Goal: Information Seeking & Learning: Learn about a topic

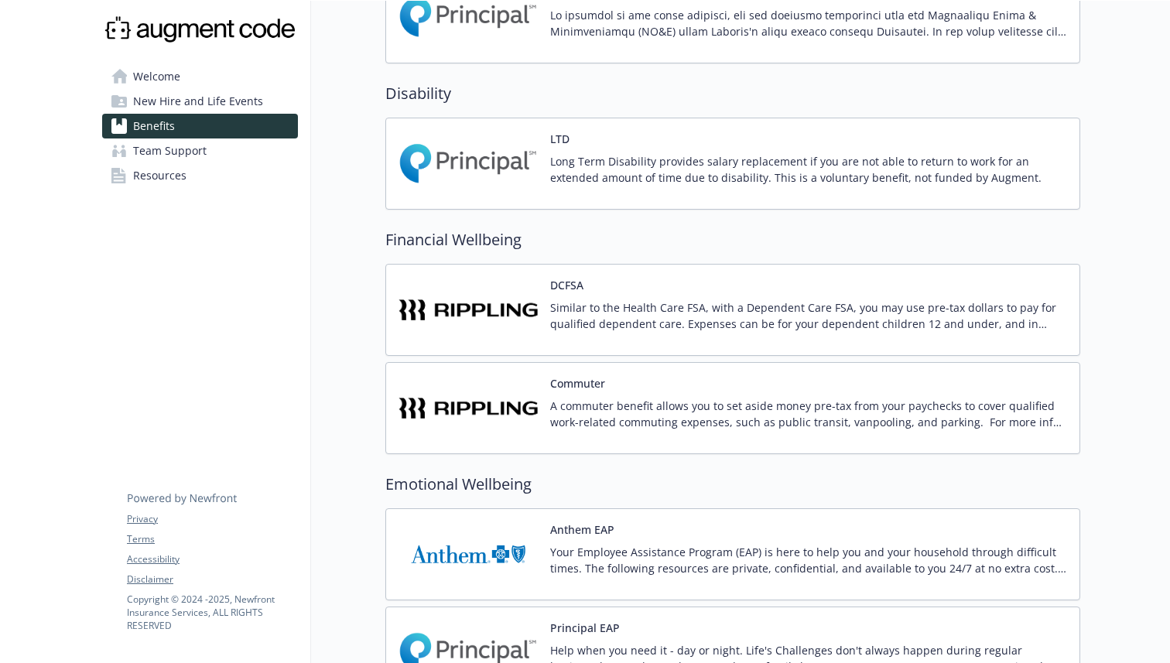
scroll to position [945, 0]
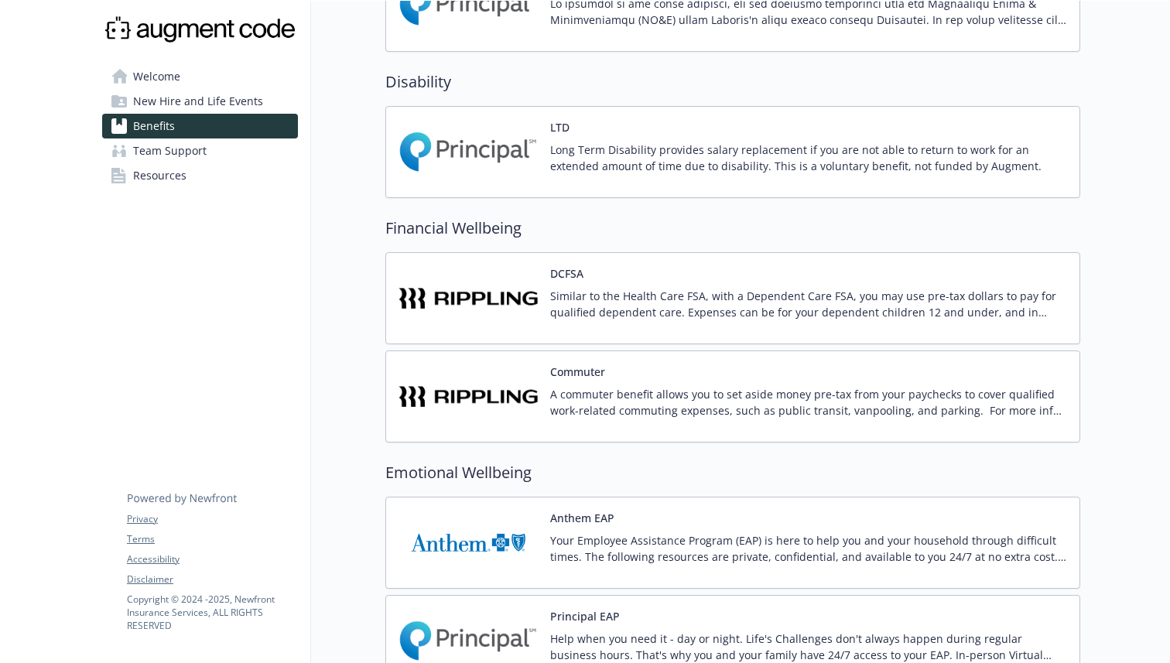
click at [726, 402] on p "A commuter benefit allows you to set aside money pre-tax from your paychecks to…" at bounding box center [808, 402] width 517 height 32
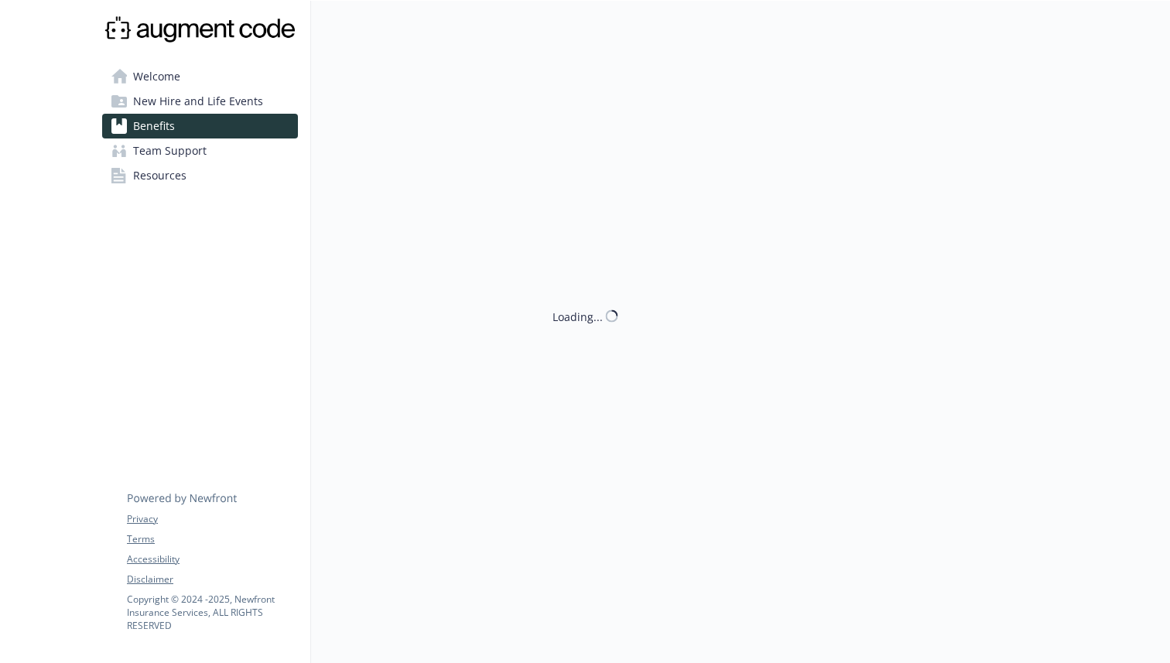
scroll to position [945, 0]
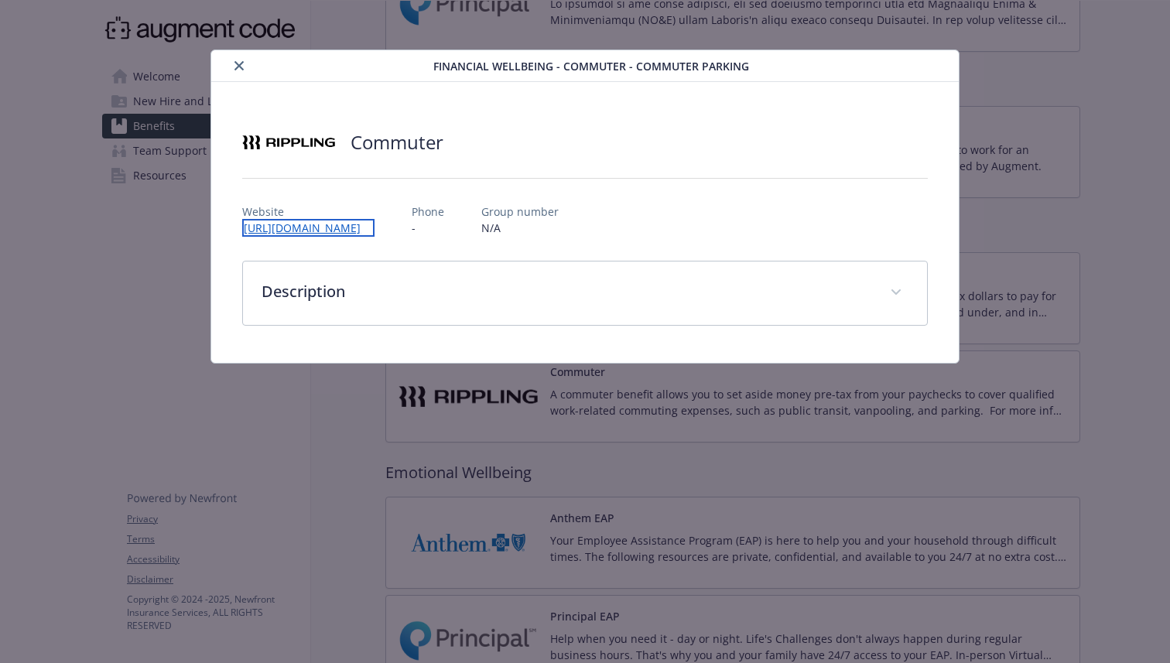
click at [341, 231] on link "[URL][DOMAIN_NAME]" at bounding box center [308, 228] width 132 height 18
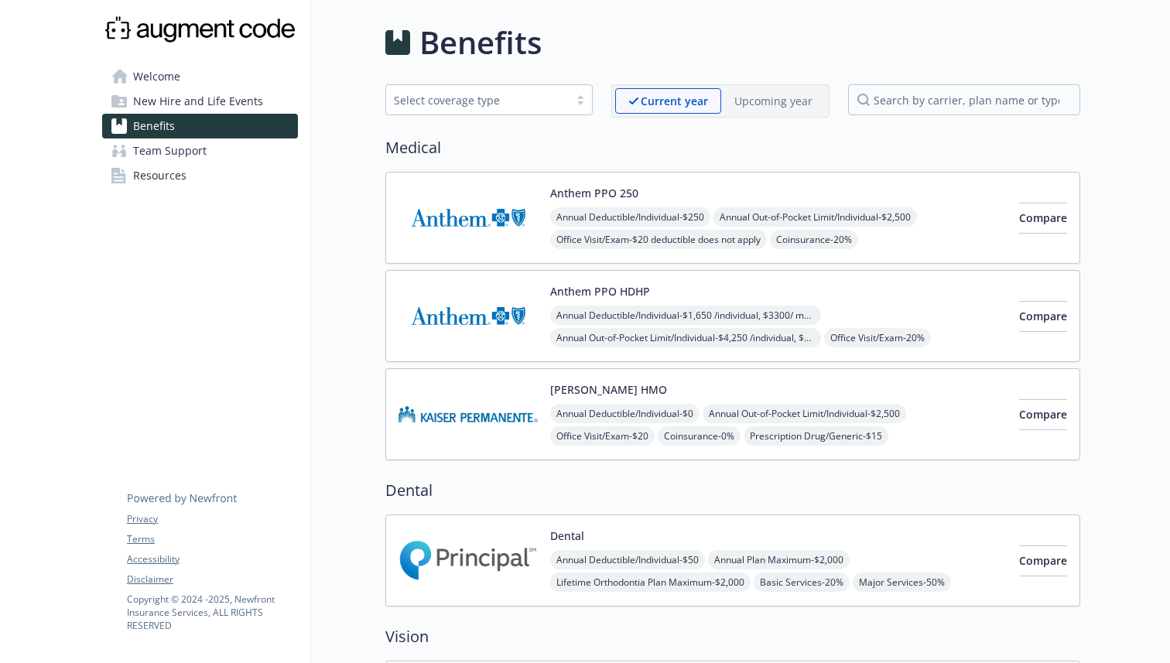
scroll to position [22, 0]
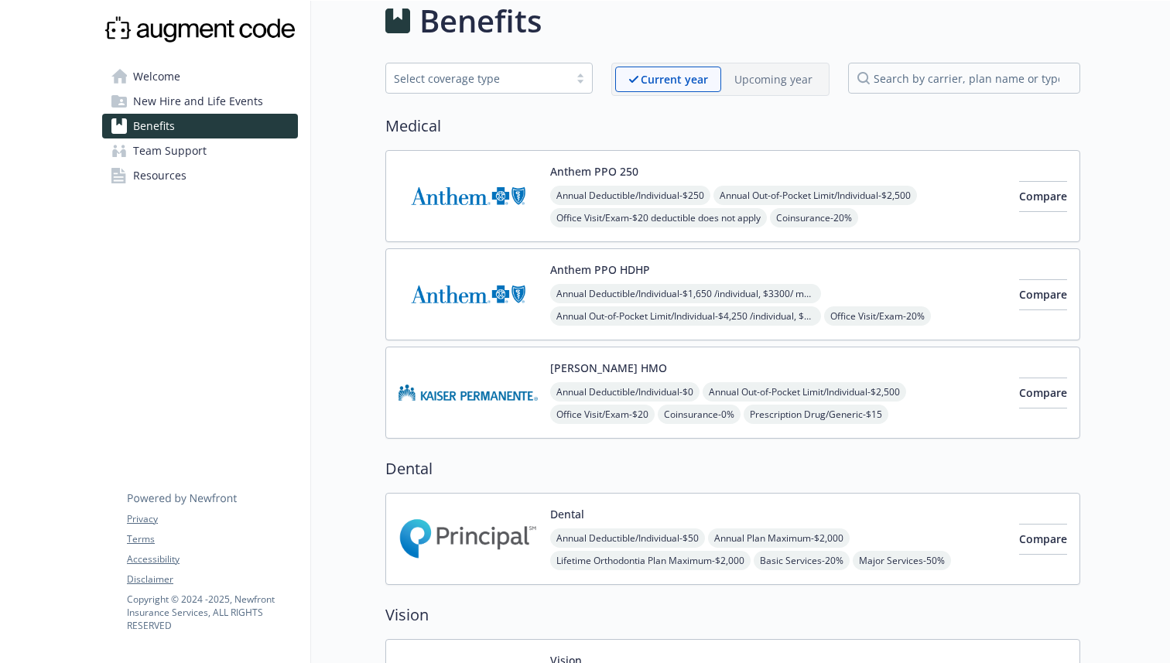
drag, startPoint x: 563, startPoint y: 166, endPoint x: 670, endPoint y: 168, distance: 106.8
click at [671, 168] on div "Anthem PPO 250 Annual Deductible/Individual - $250 Annual Out-of-Pocket Limit/I…" at bounding box center [778, 196] width 456 height 66
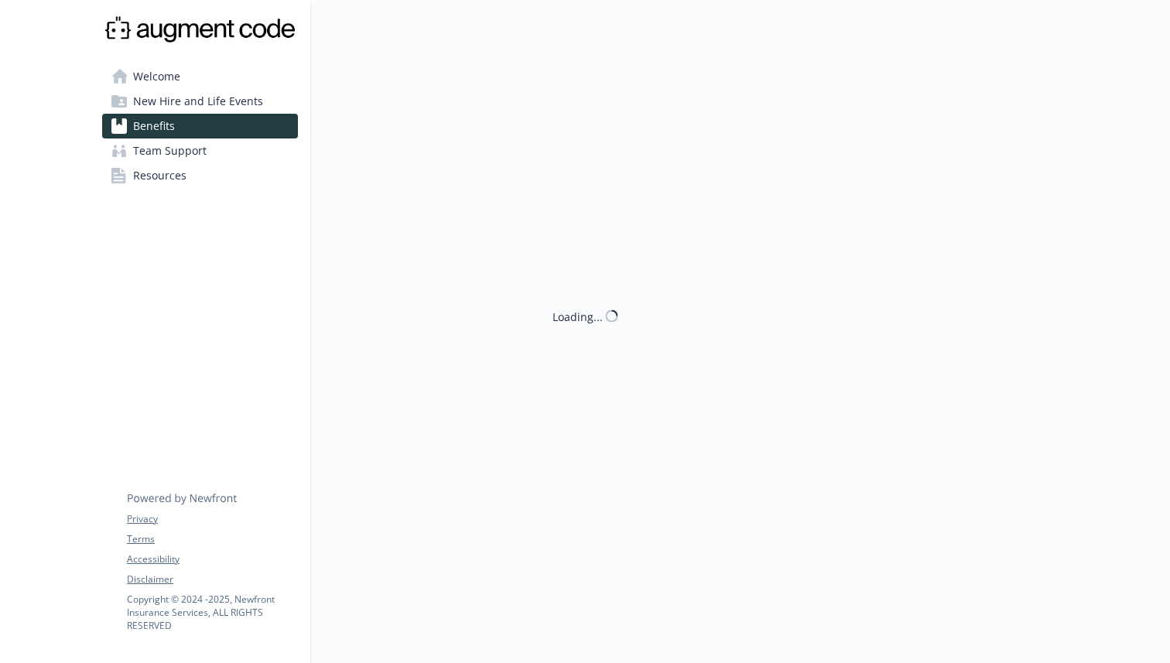
scroll to position [22, 0]
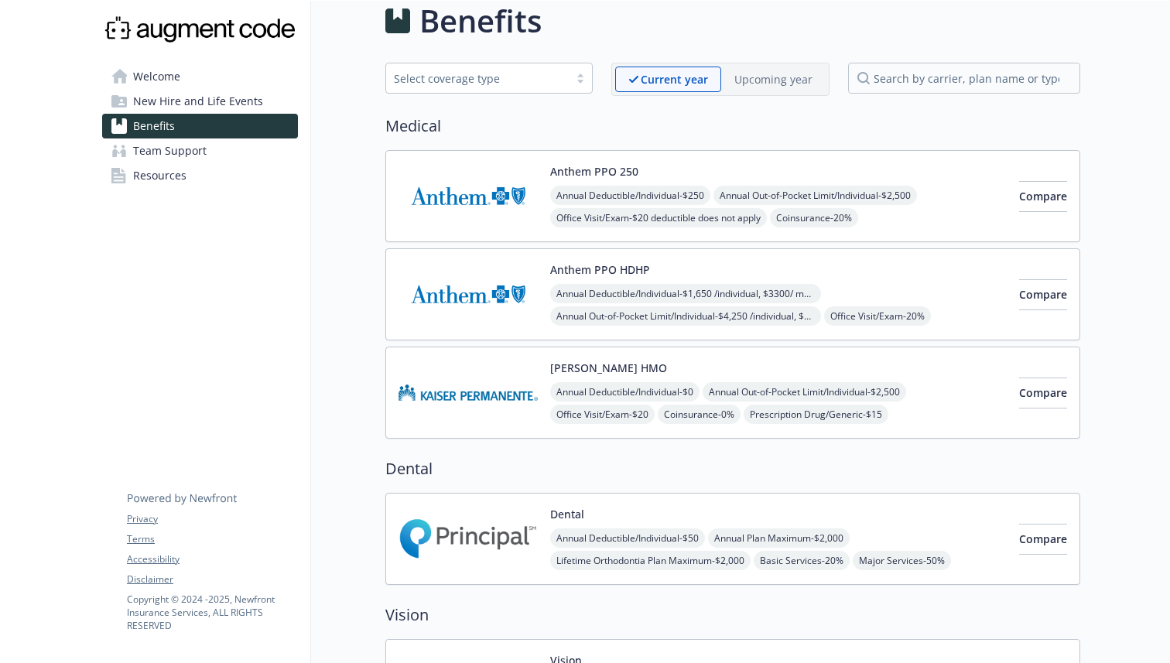
click at [778, 92] on div "Current year Upcoming year" at bounding box center [720, 79] width 218 height 33
click at [778, 89] on div "Upcoming year" at bounding box center [773, 80] width 104 height 26
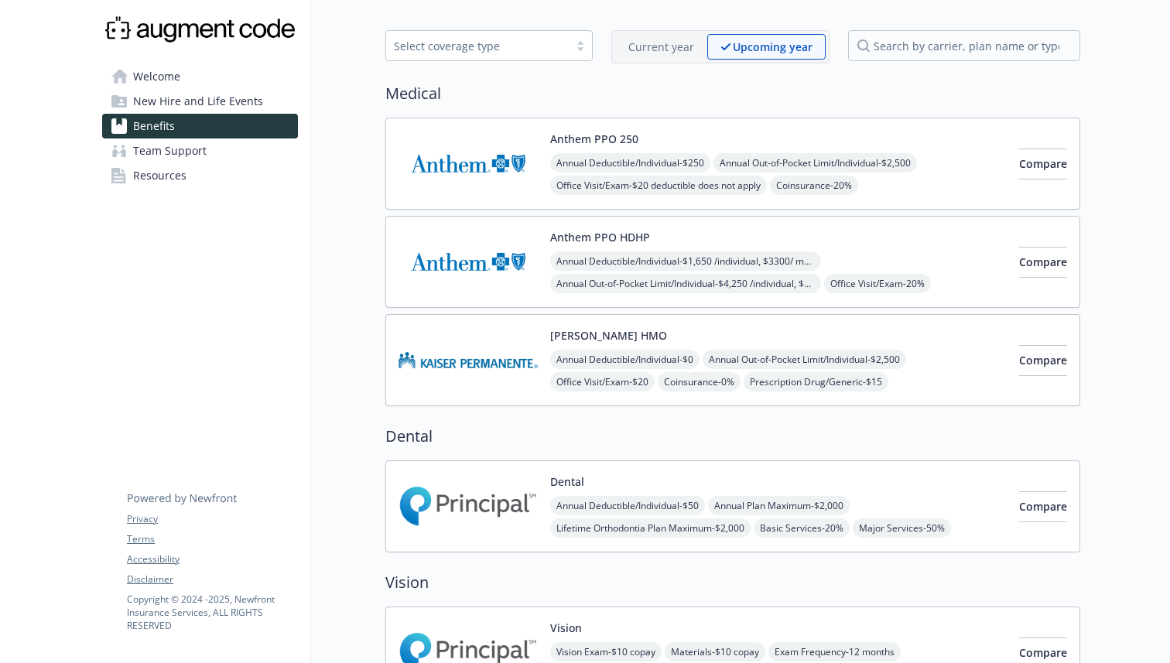
scroll to position [56, 0]
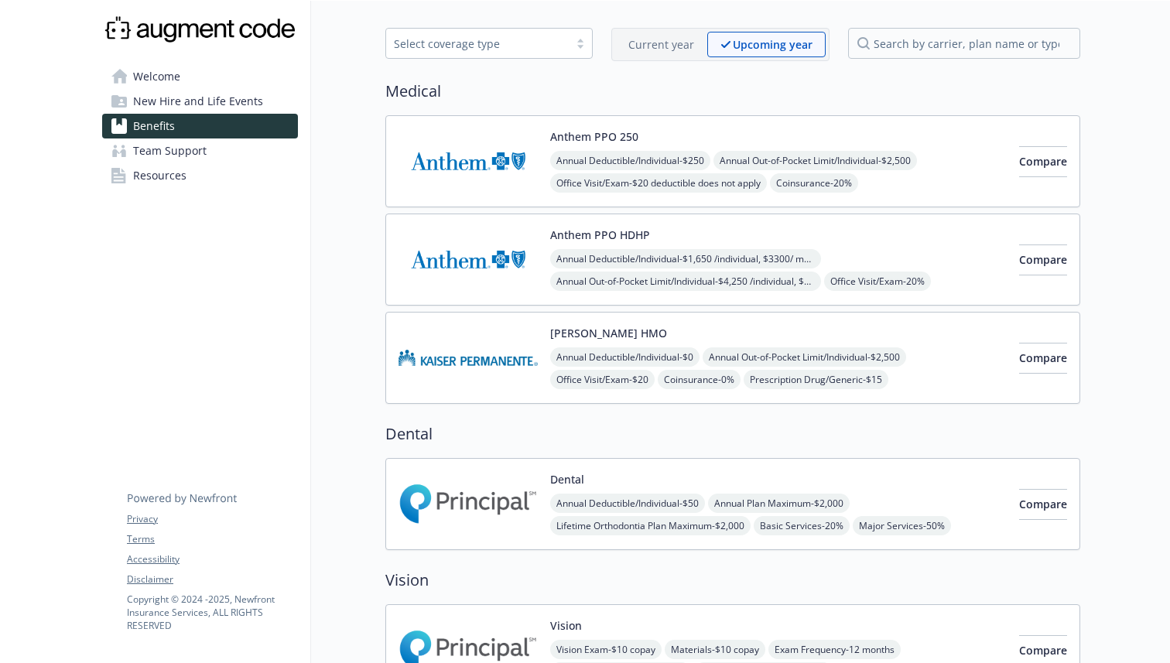
click at [682, 39] on p "Current year" at bounding box center [661, 44] width 66 height 16
click at [784, 51] on p "Upcoming year" at bounding box center [773, 44] width 78 height 16
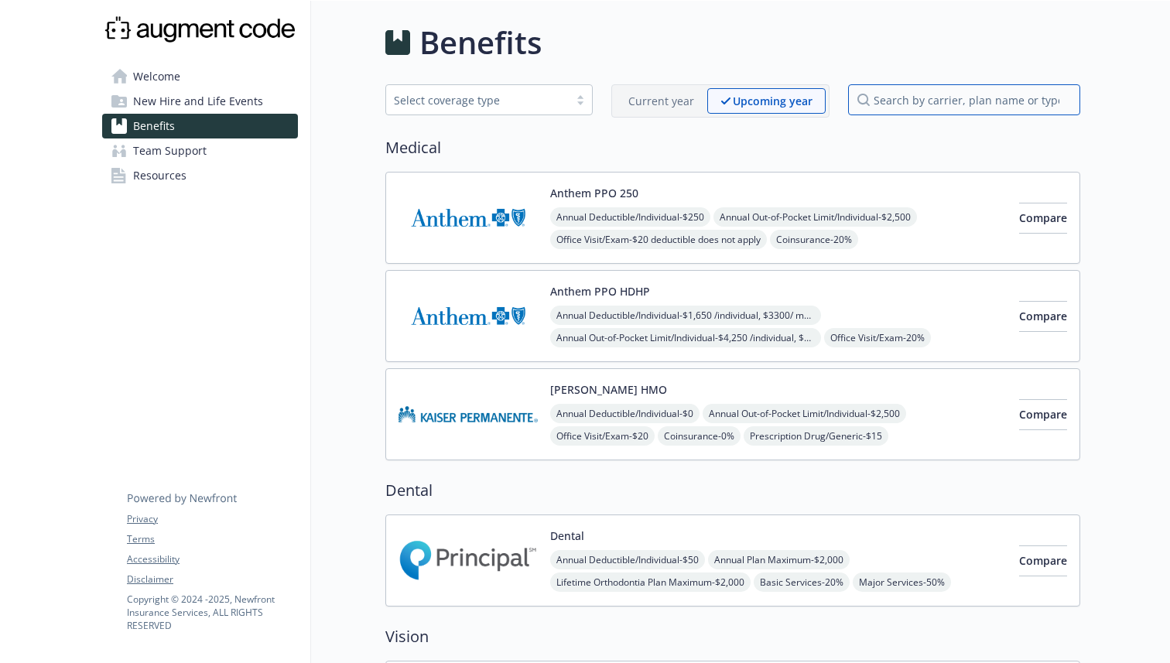
click at [1017, 90] on input "search by carrier, plan name or type" at bounding box center [964, 99] width 232 height 31
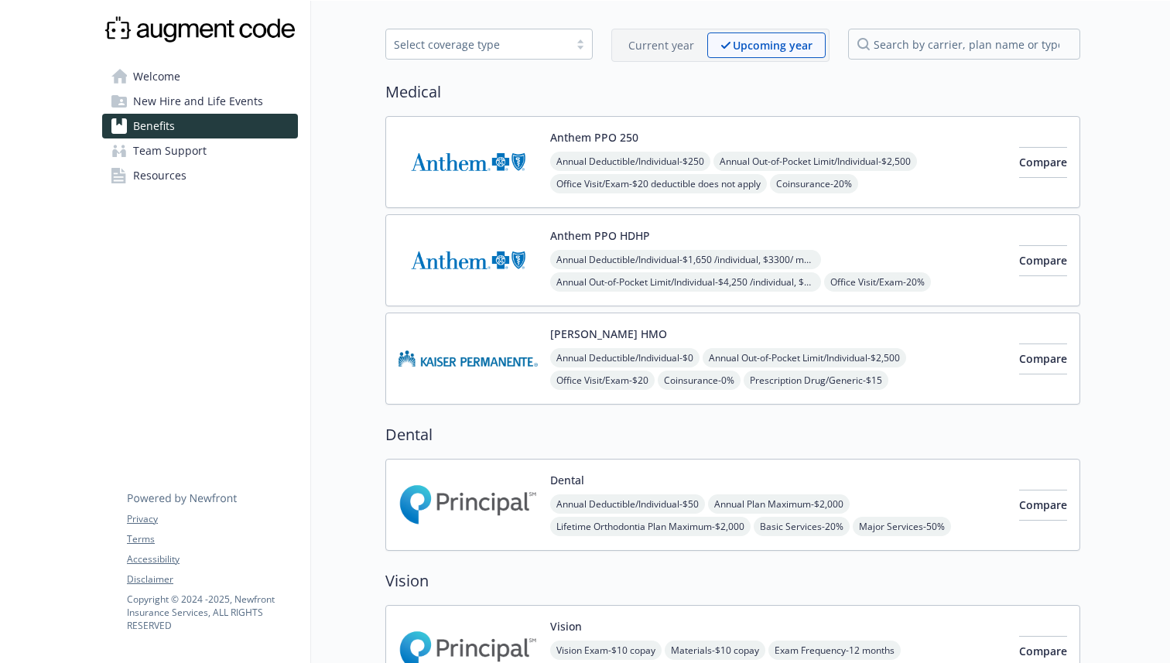
click at [1055, 144] on div "Compare" at bounding box center [1043, 162] width 48 height 66
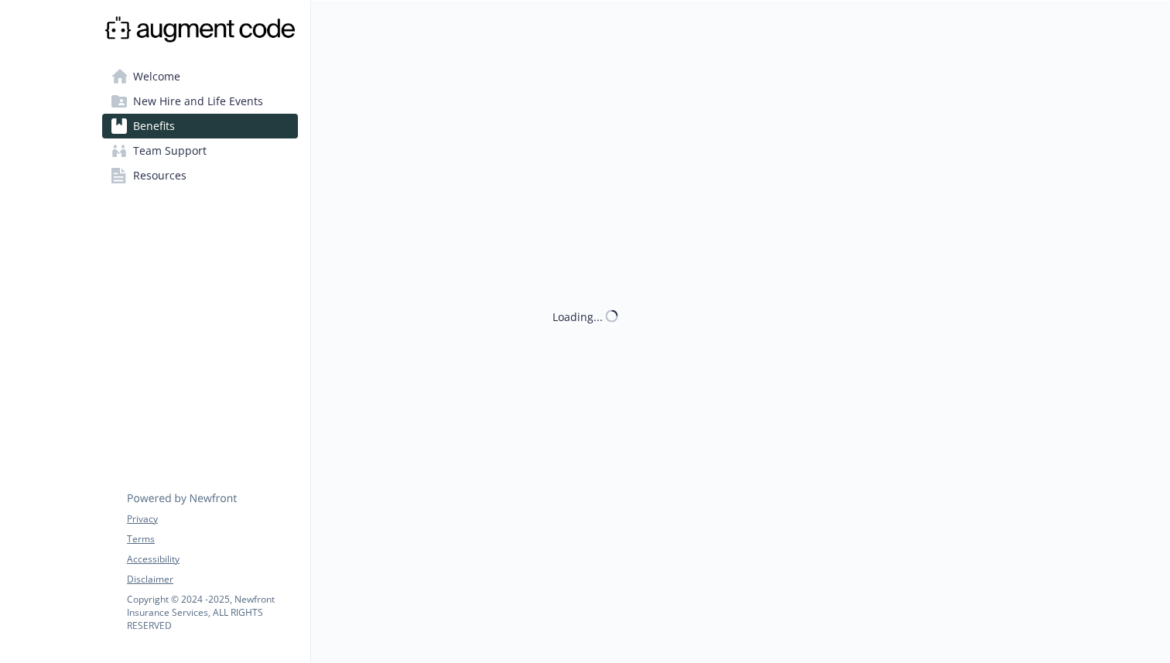
scroll to position [56, 0]
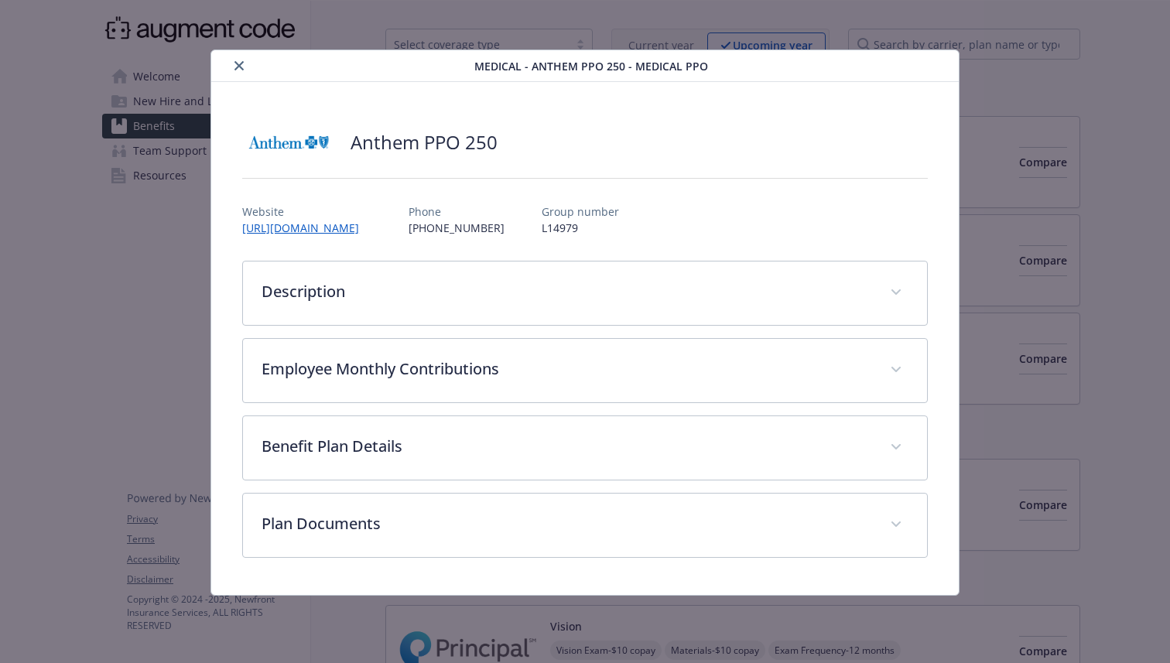
click at [237, 61] on icon "close" at bounding box center [238, 65] width 9 height 9
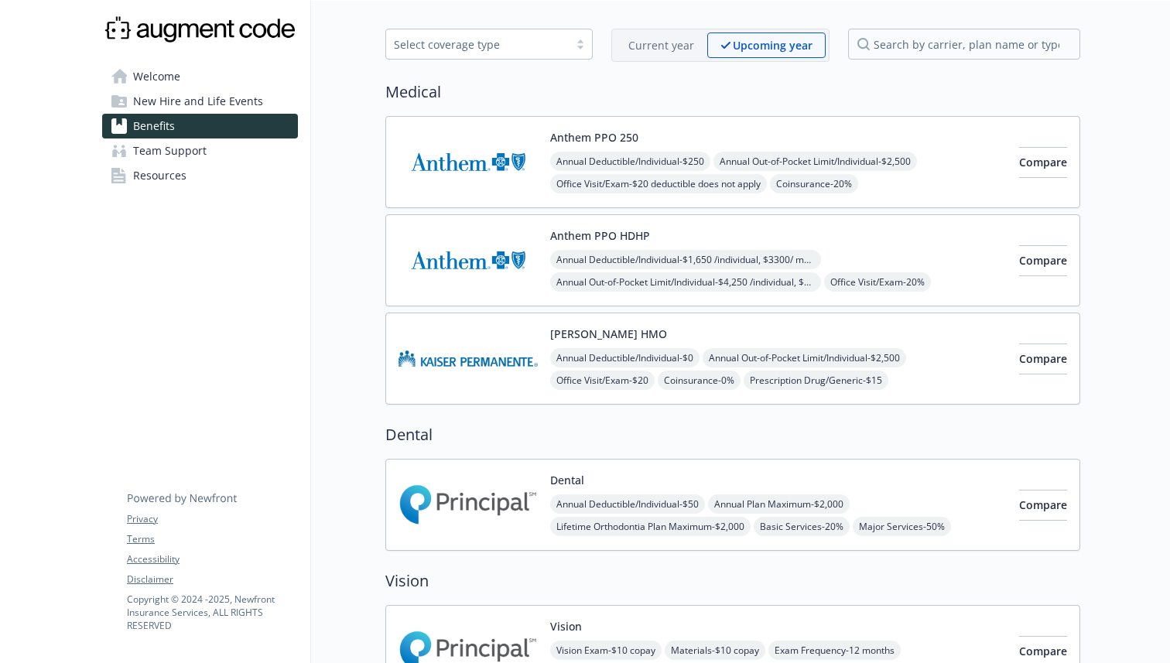
click at [1019, 183] on div "Compare" at bounding box center [1043, 162] width 48 height 66
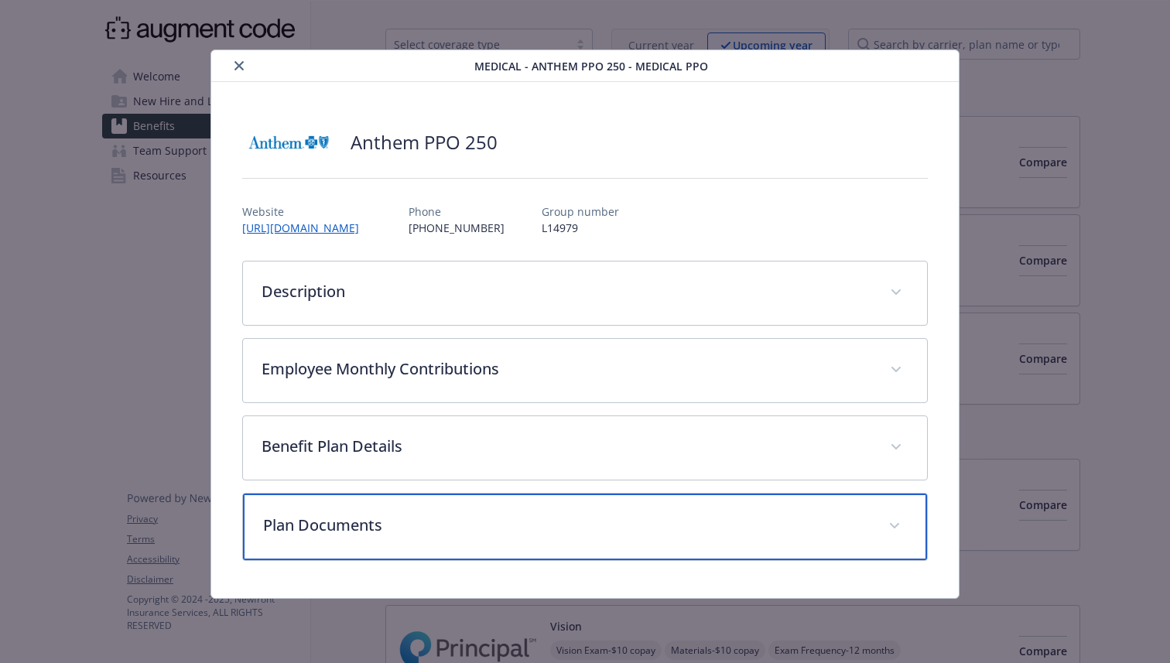
click at [599, 497] on div "Plan Documents" at bounding box center [585, 527] width 684 height 67
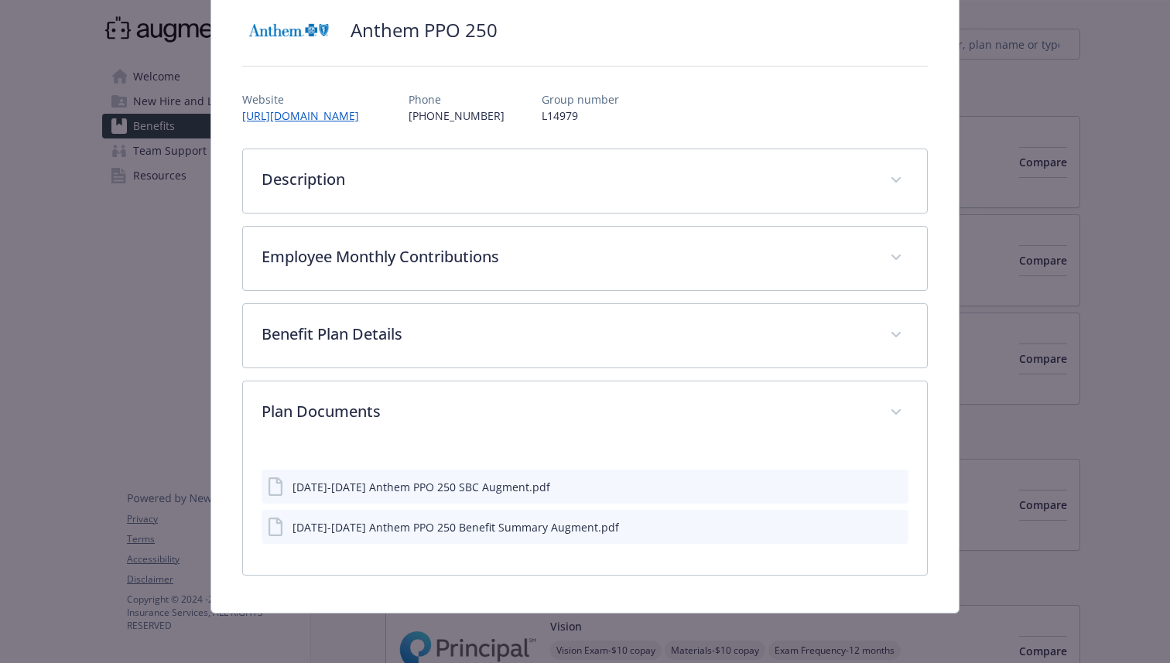
scroll to position [112, 0]
click at [491, 526] on div "[DATE]-[DATE] Anthem PPO 250 Benefit Summary Augment.pdf" at bounding box center [455, 527] width 326 height 16
click at [896, 528] on icon "preview file" at bounding box center [894, 526] width 14 height 11
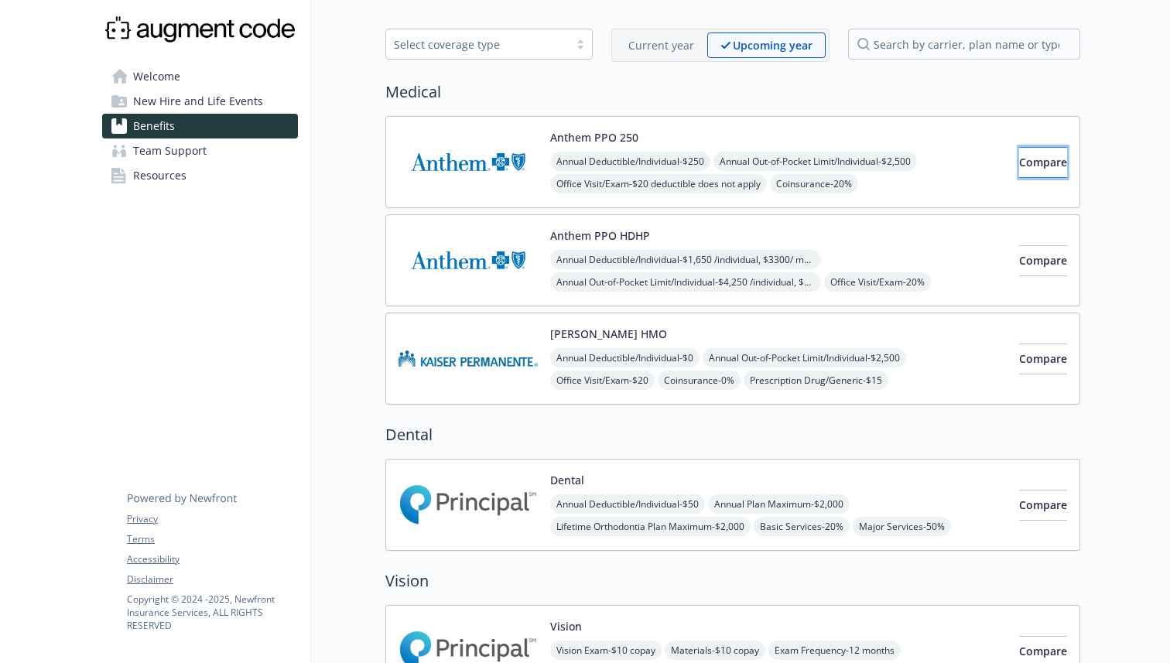
click at [1019, 156] on button "Compare" at bounding box center [1043, 162] width 48 height 31
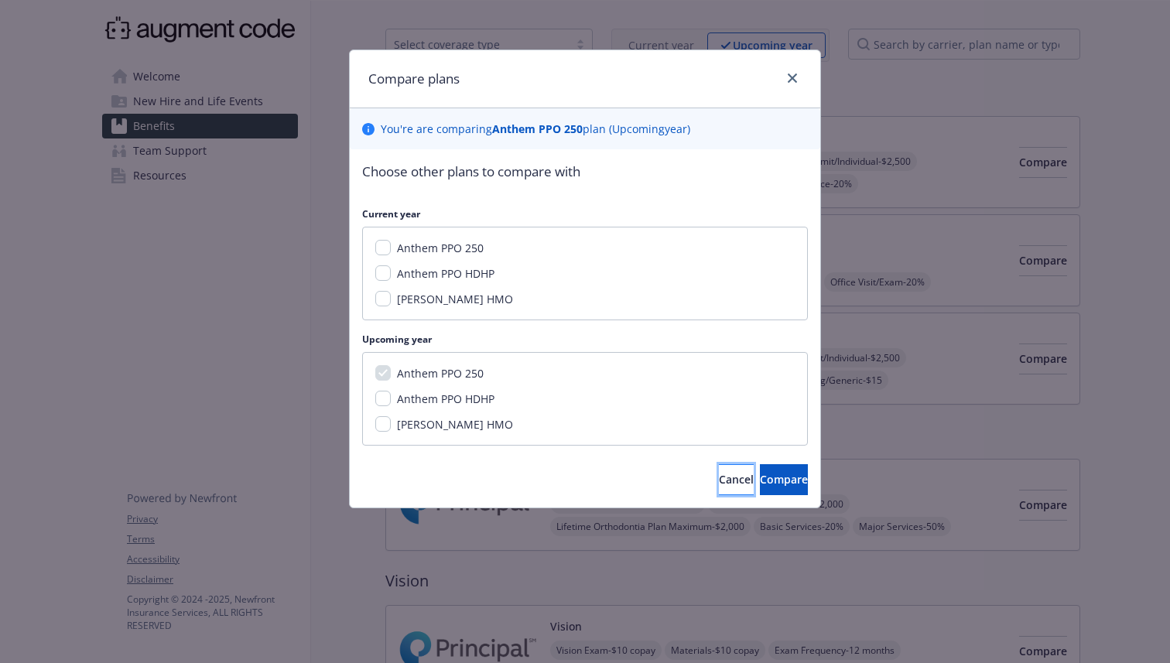
click at [719, 467] on button "Cancel" at bounding box center [736, 479] width 35 height 31
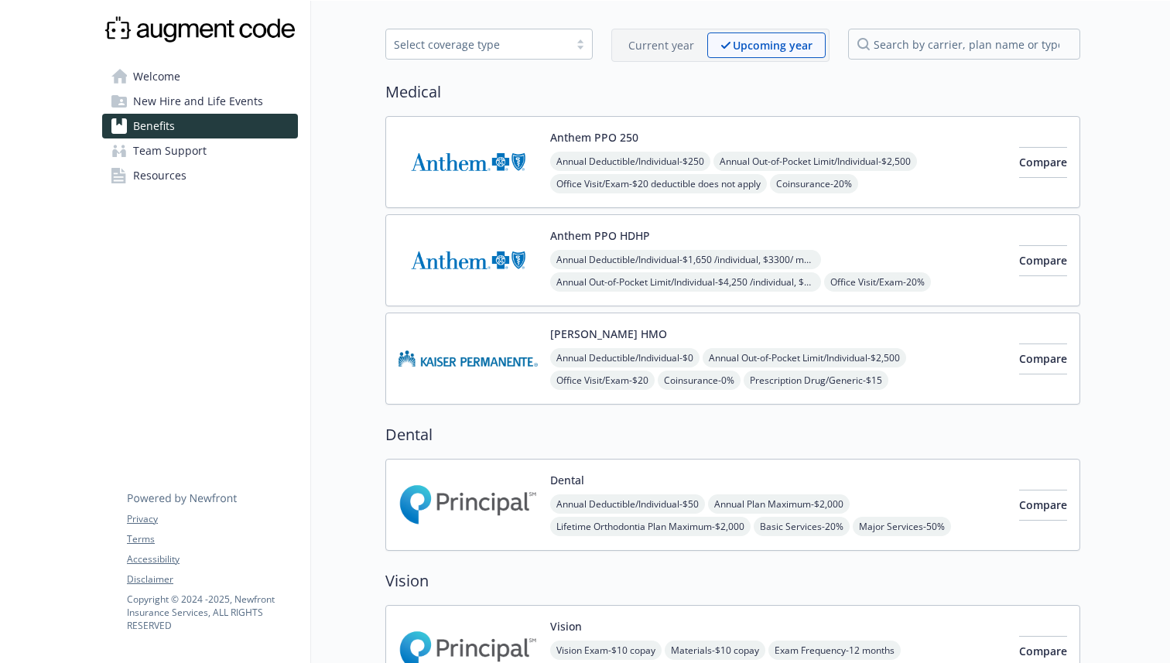
click at [239, 178] on link "Resources" at bounding box center [200, 175] width 196 height 25
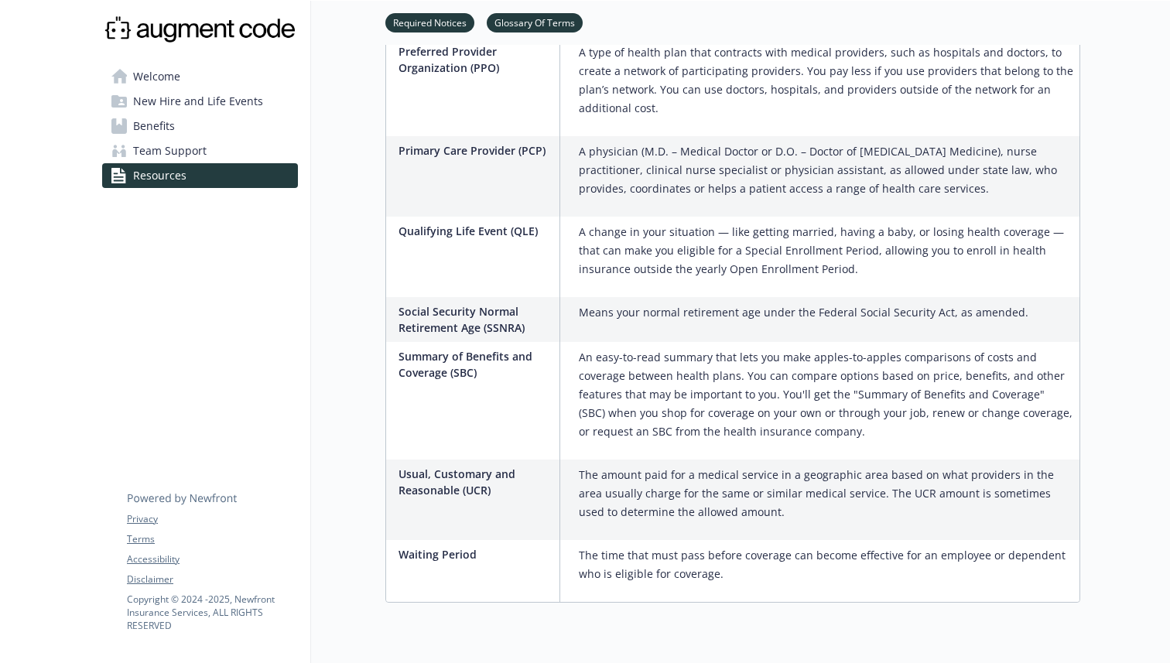
scroll to position [2454, 0]
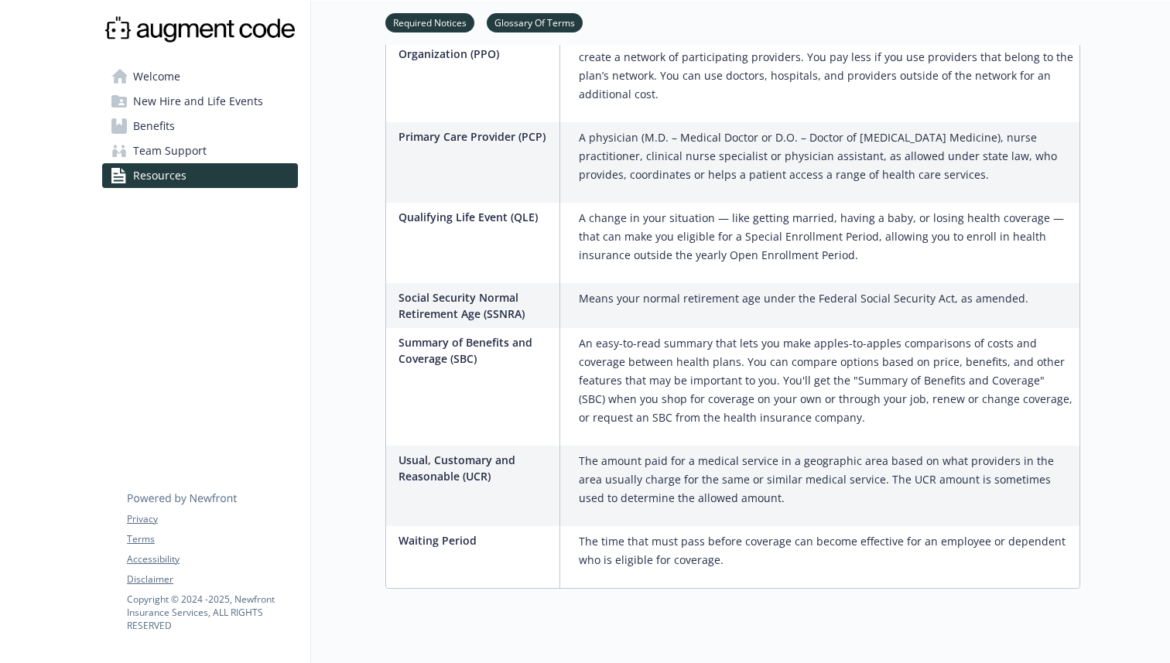
click at [228, 165] on link "Resources" at bounding box center [200, 175] width 196 height 25
click at [218, 156] on link "Team Support" at bounding box center [200, 150] width 196 height 25
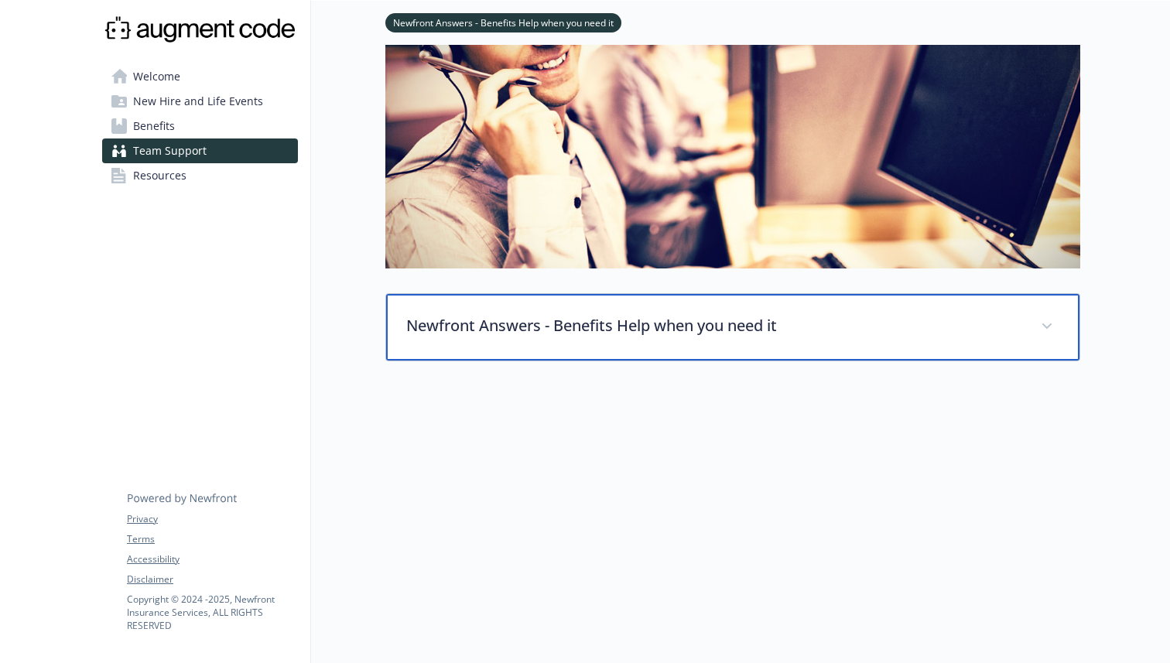
scroll to position [94, 0]
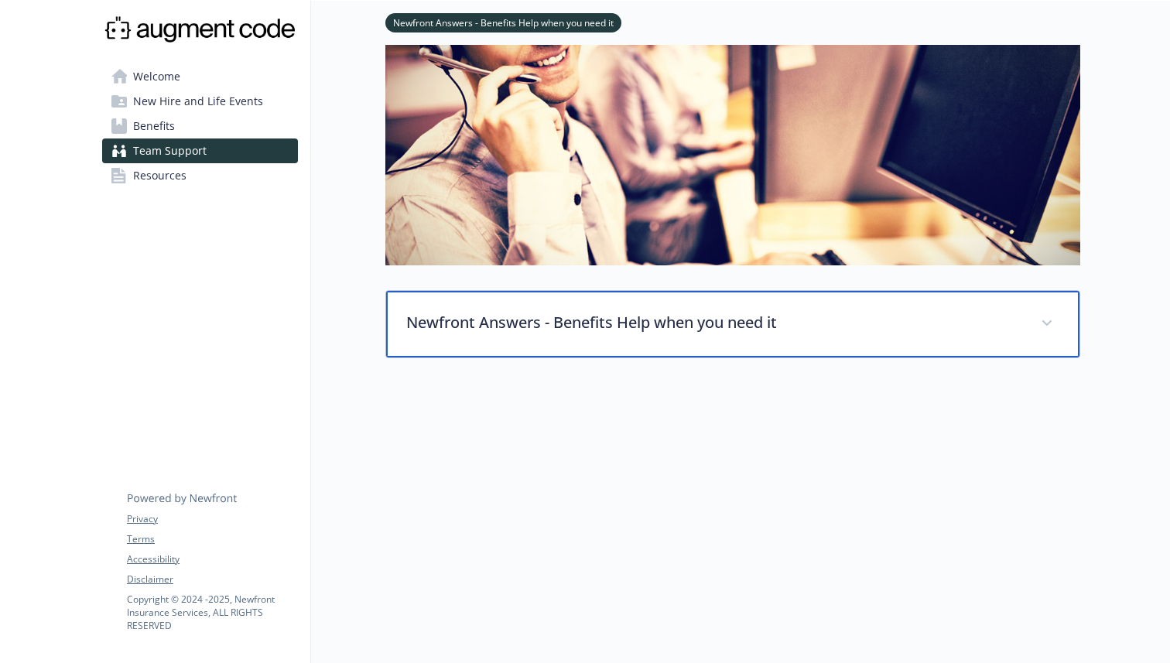
click at [582, 323] on p "Newfront Answers - Benefits Help when you need it" at bounding box center [714, 322] width 616 height 23
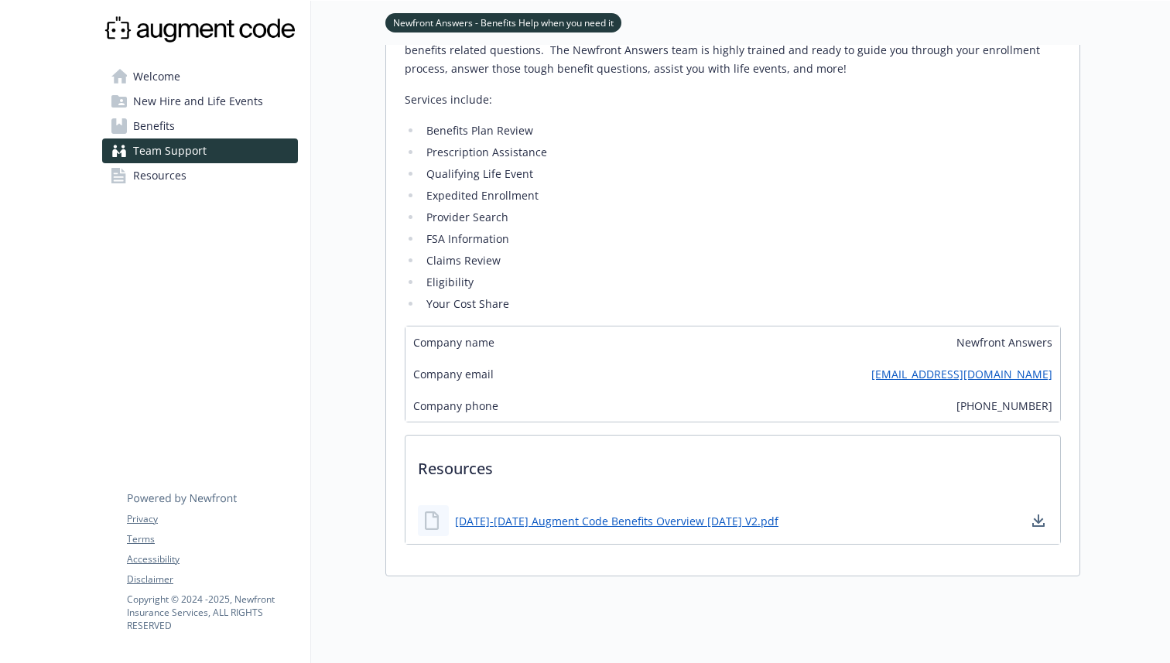
scroll to position [444, 0]
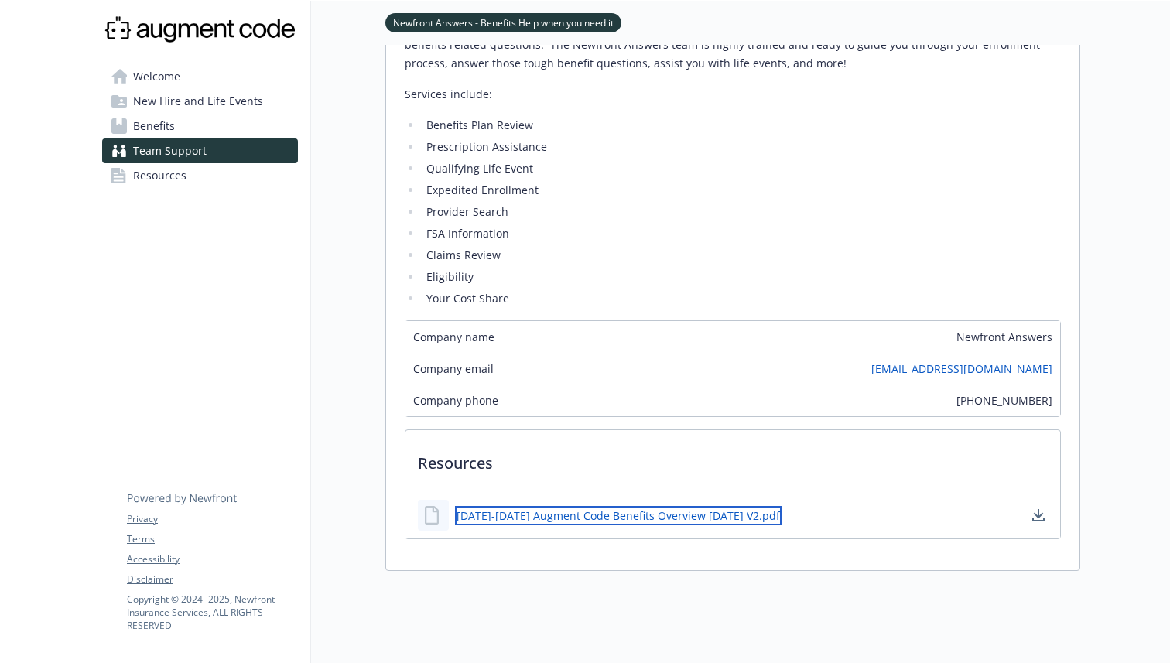
click at [661, 523] on link "[DATE]-[DATE] Augment Code Benefits Overview [DATE] V2.pdf" at bounding box center [618, 515] width 326 height 19
